Goal: Book appointment/travel/reservation

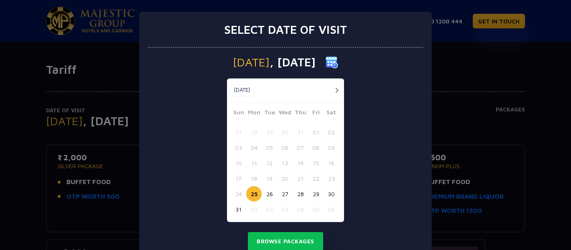
click at [334, 92] on button "button" at bounding box center [336, 90] width 10 height 10
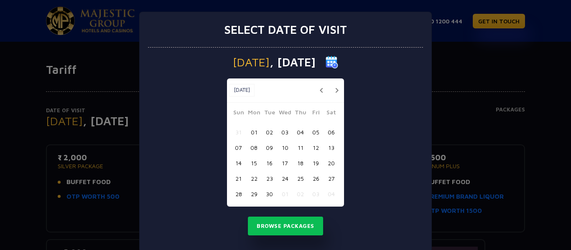
click at [330, 163] on button "20" at bounding box center [330, 162] width 15 height 15
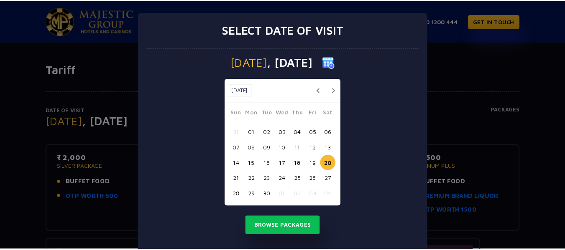
scroll to position [14, 0]
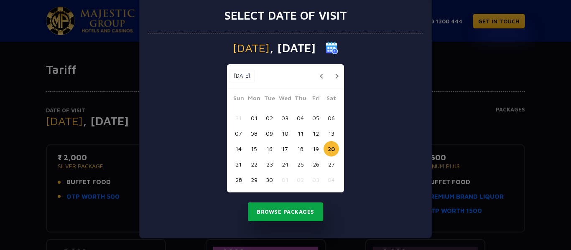
click at [285, 211] on button "Browse Packages" at bounding box center [285, 212] width 75 height 19
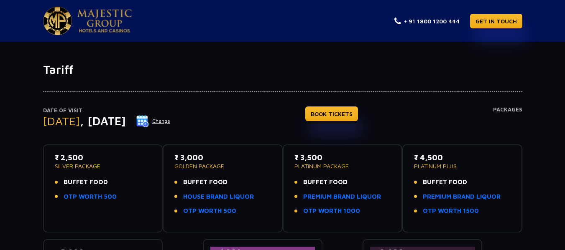
click at [261, 107] on div "Date of Visit [DATE] Change BOOK TICKETS Packages" at bounding box center [282, 126] width 479 height 38
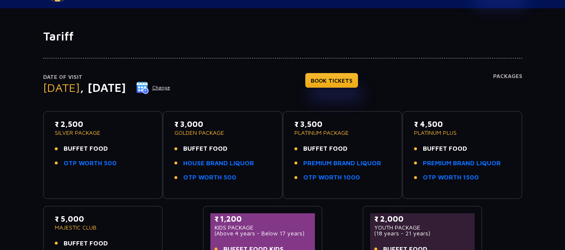
scroll to position [50, 0]
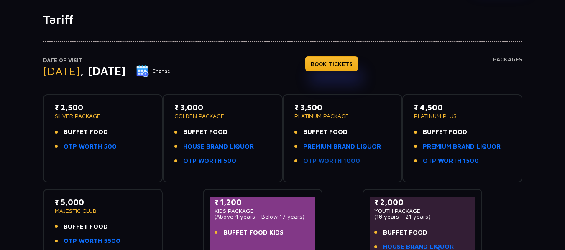
click at [335, 162] on link "OTP WORTH 1000" at bounding box center [331, 161] width 57 height 10
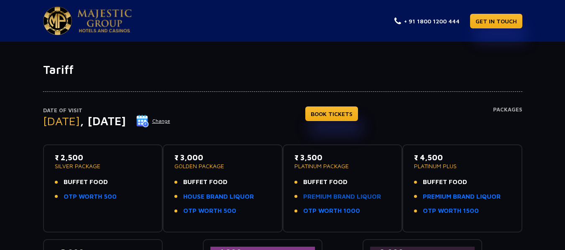
click at [351, 196] on link "PREMIUM BRAND LIQUOR" at bounding box center [342, 197] width 78 height 10
